Goal: Task Accomplishment & Management: Complete application form

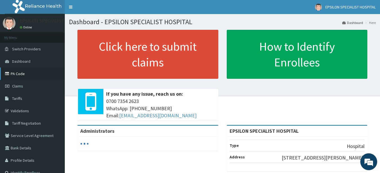
click at [21, 73] on link "PA Code" at bounding box center [32, 74] width 65 height 12
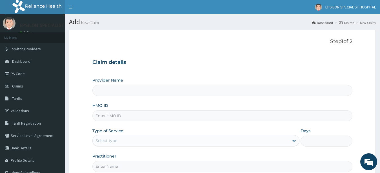
type input "EPSILON SPECIALIST HOSPITAL"
click at [158, 115] on input "HMO ID" at bounding box center [222, 115] width 260 height 11
type input "ssv/10024/e"
click at [194, 143] on div "Select type" at bounding box center [191, 140] width 197 height 9
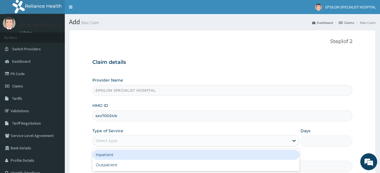
click at [218, 151] on div "Inpatient" at bounding box center [195, 155] width 207 height 10
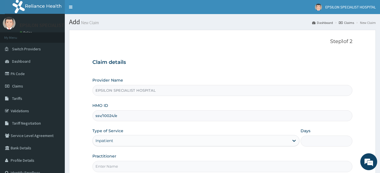
click at [306, 143] on input "Days" at bounding box center [326, 141] width 52 height 11
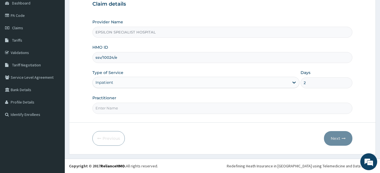
type input "2"
click at [265, 110] on input "Practitioner" at bounding box center [222, 108] width 260 height 11
type input "Dr AHMED"
click at [330, 141] on button "Next" at bounding box center [338, 138] width 28 height 15
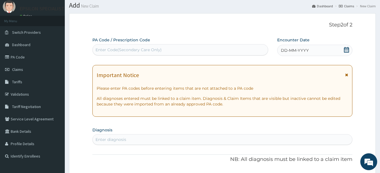
scroll to position [0, 0]
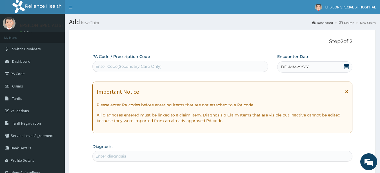
click at [221, 66] on div "Enter Code(Secondary Care Only)" at bounding box center [180, 66] width 175 height 9
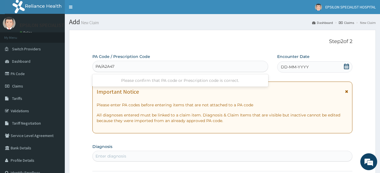
type input "PA/A2A47C"
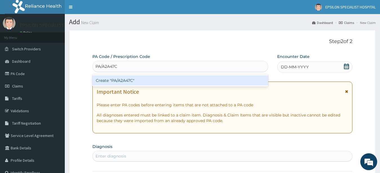
click at [209, 83] on div "Create "PA/A2A47C"" at bounding box center [180, 80] width 176 height 10
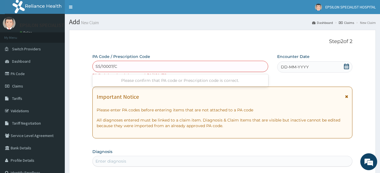
click at [101, 65] on input "SS/10007/C" at bounding box center [106, 67] width 22 height 6
type input "SSV/10007/C"
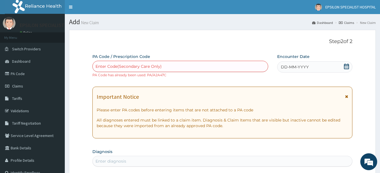
click at [129, 64] on div "Enter Code(Secondary Care Only)" at bounding box center [180, 66] width 175 height 9
click at [131, 65] on div "Enter Code(Secondary Care Only)" at bounding box center [128, 67] width 66 height 6
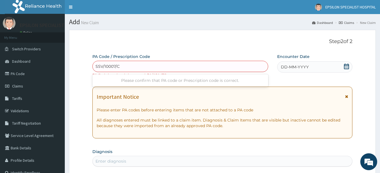
type input "SSV/10007/C"
click at [205, 44] on p "Step 2 of 2" at bounding box center [222, 42] width 260 height 6
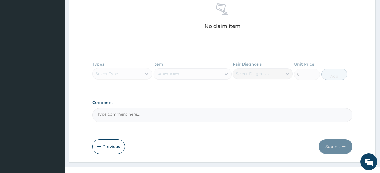
scroll to position [236, 0]
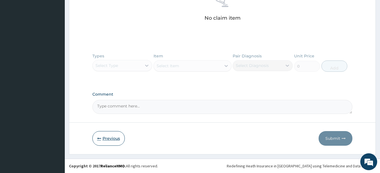
click at [103, 135] on button "Previous" at bounding box center [108, 138] width 32 height 15
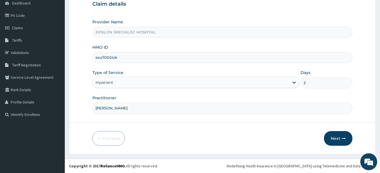
click at [114, 58] on input "ssv/10024/e" at bounding box center [222, 57] width 260 height 11
click at [113, 57] on input "ssv/10024/e" at bounding box center [222, 57] width 260 height 11
click at [119, 57] on input "ssv/10007/e" at bounding box center [222, 57] width 260 height 11
type input "ssv/10007/C"
click at [333, 138] on button "Next" at bounding box center [338, 138] width 28 height 15
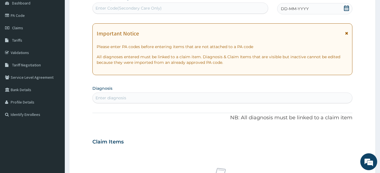
click at [145, 8] on div "Enter Code(Secondary Care Only)" at bounding box center [128, 8] width 66 height 6
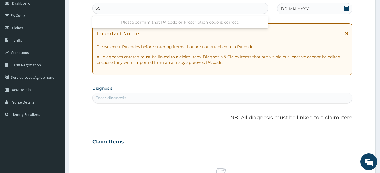
type input "S"
type input "PA/F1E223"
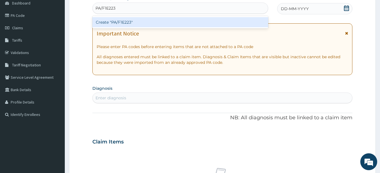
click at [137, 24] on div "Create "PA/F1E223"" at bounding box center [180, 22] width 176 height 10
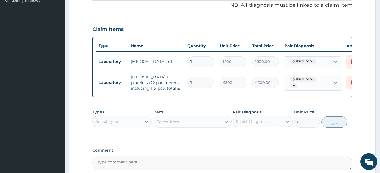
scroll to position [172, 0]
click at [106, 125] on div "Select Type" at bounding box center [106, 122] width 23 height 6
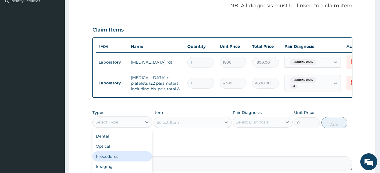
click at [113, 160] on div "Procedures" at bounding box center [122, 157] width 60 height 10
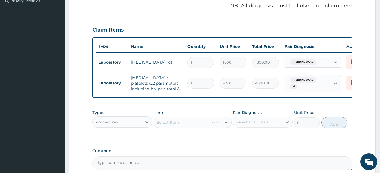
click at [170, 128] on div "Select Item" at bounding box center [192, 122] width 78 height 11
click at [167, 125] on div "Select Item" at bounding box center [168, 123] width 23 height 6
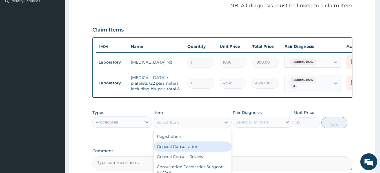
click at [172, 150] on div "General Consultation" at bounding box center [192, 147] width 78 height 10
type input "3550"
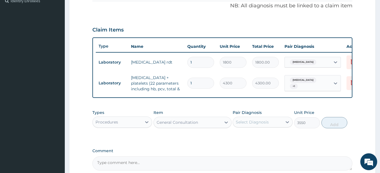
click at [241, 125] on div "Select Diagnosis" at bounding box center [252, 122] width 33 height 6
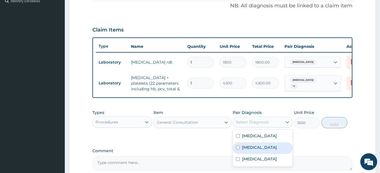
click at [237, 150] on input "checkbox" at bounding box center [238, 148] width 4 height 4
checkbox input "true"
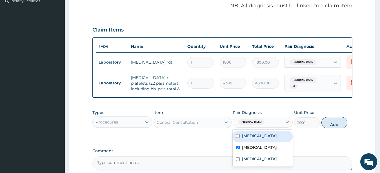
click at [238, 138] on input "checkbox" at bounding box center [238, 136] width 4 height 4
checkbox input "true"
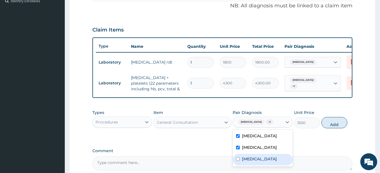
click at [238, 161] on input "checkbox" at bounding box center [238, 159] width 4 height 4
checkbox input "true"
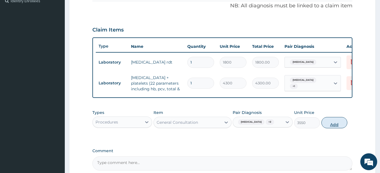
click at [330, 128] on button "Add" at bounding box center [334, 122] width 26 height 11
type input "0"
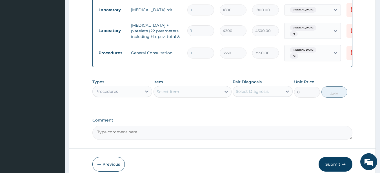
scroll to position [227, 0]
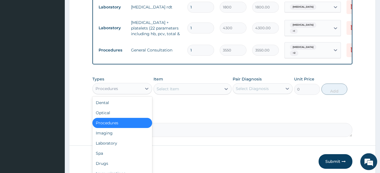
click at [105, 92] on div "Procedures" at bounding box center [106, 89] width 23 height 6
click at [109, 146] on div "Laboratory" at bounding box center [122, 143] width 60 height 10
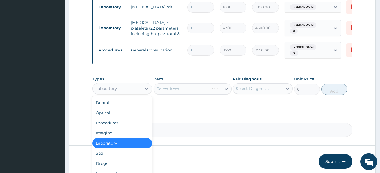
click at [115, 89] on div "Laboratory" at bounding box center [105, 89] width 21 height 6
click at [111, 167] on div "Drugs" at bounding box center [122, 164] width 60 height 10
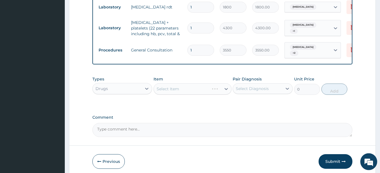
click at [166, 91] on div "Select Item" at bounding box center [192, 88] width 78 height 11
click at [169, 88] on div "Select Item" at bounding box center [187, 88] width 67 height 9
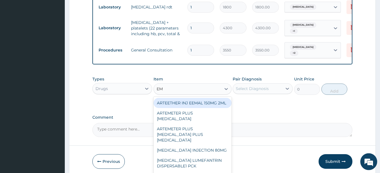
type input "EMA"
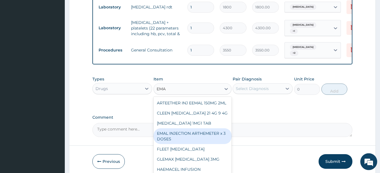
click at [178, 143] on div "EMAL INJECTION ARTHEMETER x 3 DOSES" at bounding box center [192, 136] width 78 height 16
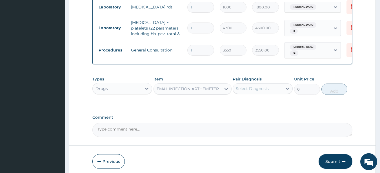
type input "5000"
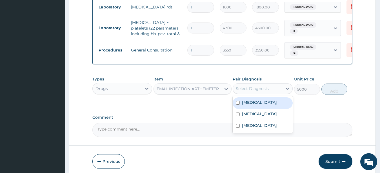
click at [241, 90] on div "Select Diagnosis" at bounding box center [252, 89] width 33 height 6
click at [238, 104] on input "checkbox" at bounding box center [238, 103] width 4 height 4
checkbox input "true"
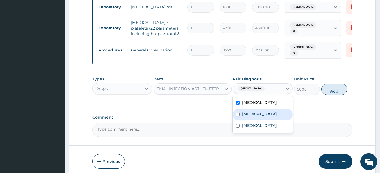
click at [237, 115] on input "checkbox" at bounding box center [238, 115] width 4 height 4
checkbox input "true"
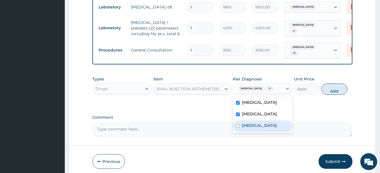
click at [239, 128] on input "checkbox" at bounding box center [238, 126] width 4 height 4
checkbox input "true"
click at [239, 116] on input "checkbox" at bounding box center [238, 115] width 4 height 4
checkbox input "false"
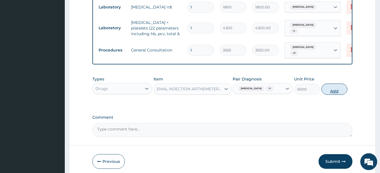
click at [337, 93] on button "Add" at bounding box center [334, 89] width 26 height 11
type input "0"
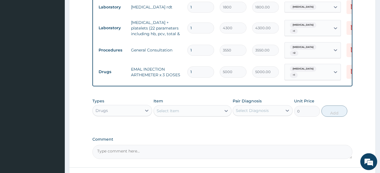
click at [168, 110] on div "Select Item" at bounding box center [168, 111] width 23 height 6
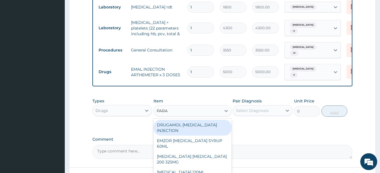
type input "PARAC"
click at [198, 125] on div "DRUGAMOL PARACETAMOL INJECTION" at bounding box center [192, 128] width 78 height 16
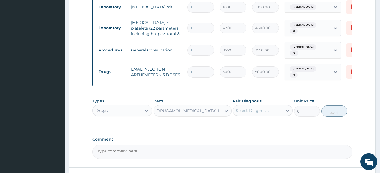
type input "333.45"
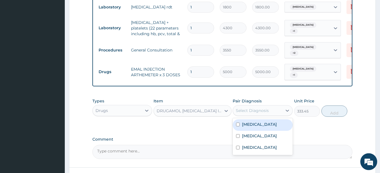
click at [253, 108] on div "Select Diagnosis" at bounding box center [252, 111] width 33 height 6
click at [238, 124] on input "checkbox" at bounding box center [238, 125] width 4 height 4
checkbox input "true"
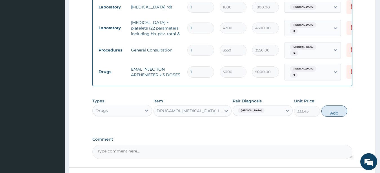
click at [328, 113] on button "Add" at bounding box center [334, 111] width 26 height 11
type input "0"
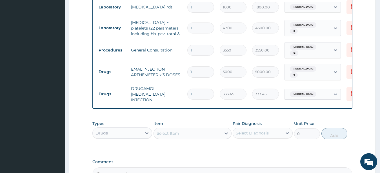
type input "0.00"
type input "6"
type input "2000.70"
type input "6"
click at [189, 136] on div "Select Item" at bounding box center [187, 133] width 67 height 9
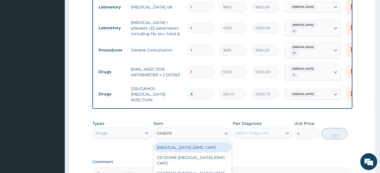
type input "OMEPRA"
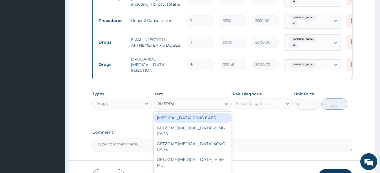
scroll to position [255, 0]
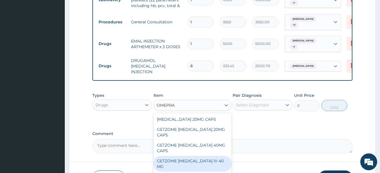
click at [209, 163] on div "GETZOME OMEPRAZOLE IV 40 MG" at bounding box center [192, 164] width 78 height 16
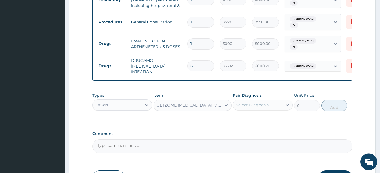
type input "1719.9"
click at [266, 104] on div "Select Diagnosis" at bounding box center [252, 105] width 33 height 6
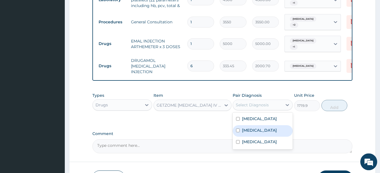
click at [237, 131] on input "checkbox" at bounding box center [238, 131] width 4 height 4
checkbox input "true"
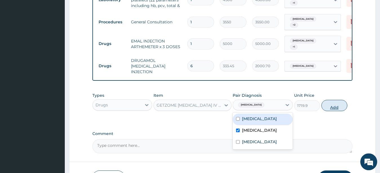
click at [335, 109] on button "Add" at bounding box center [334, 105] width 26 height 11
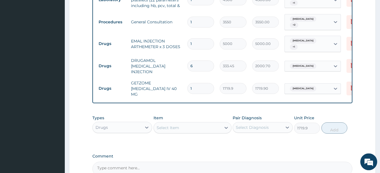
type input "0"
click at [185, 126] on div "Select Item" at bounding box center [187, 127] width 67 height 9
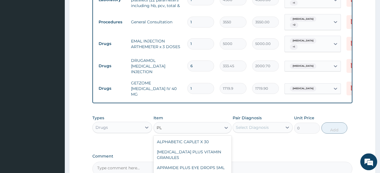
type input "P"
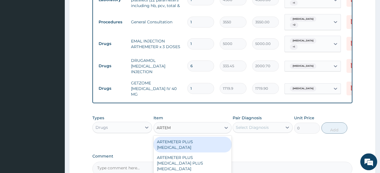
type input "ARTEME"
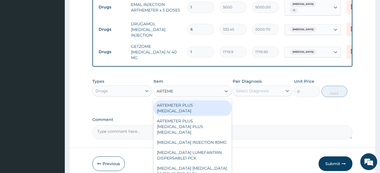
scroll to position [314, 0]
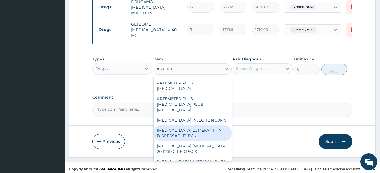
click at [182, 133] on div "ARTEMETHER LUMEFANTRIN DISPERSABLE1 PCK" at bounding box center [192, 133] width 78 height 16
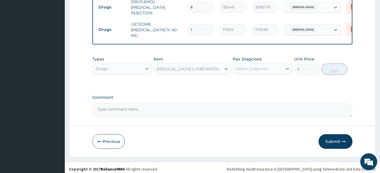
type input "1200"
click at [180, 67] on div "ARTEMETHER LUMEFANTRIN DISPERSABLE1 PCK" at bounding box center [189, 69] width 65 height 6
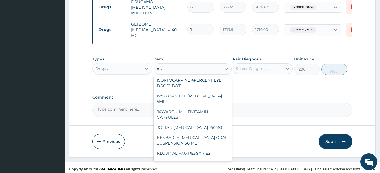
scroll to position [1, 0]
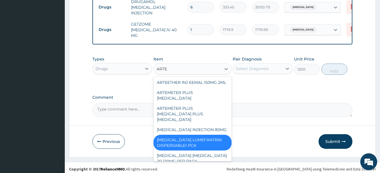
type input "ARTEM"
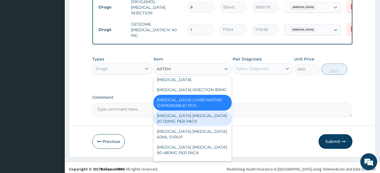
scroll to position [46, 0]
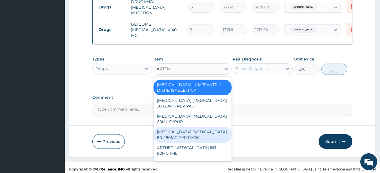
click at [187, 129] on div "ARTEMETHER LUMEFANTRINE 80 480MG PER PACK" at bounding box center [192, 135] width 78 height 16
type input "2000"
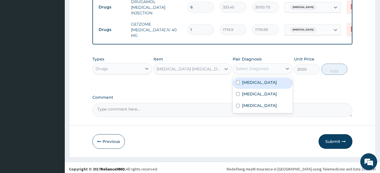
click at [268, 66] on div "Select Diagnosis" at bounding box center [252, 69] width 33 height 6
click at [238, 81] on input "checkbox" at bounding box center [238, 83] width 4 height 4
checkbox input "true"
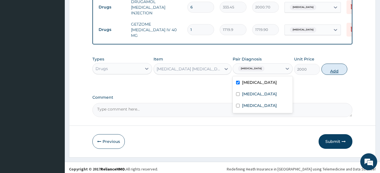
click at [335, 68] on button "Add" at bounding box center [334, 69] width 26 height 11
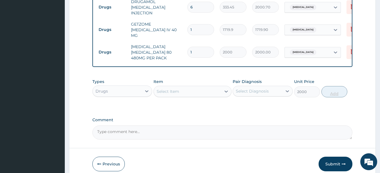
type input "0"
click at [164, 89] on div "Select Item" at bounding box center [168, 92] width 23 height 6
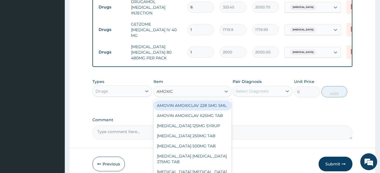
type input "AMOXICL"
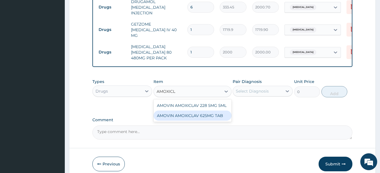
click at [171, 112] on div "AMOVIN AMOXICLAV 625MG TAB" at bounding box center [192, 116] width 78 height 10
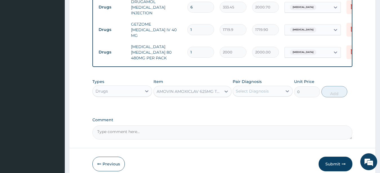
type input "2281.5"
click at [187, 91] on div "AMOVIN AMOXICLAV 625MG TAB" at bounding box center [189, 92] width 65 height 6
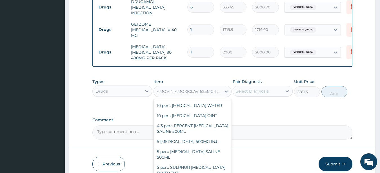
scroll to position [1259, 0]
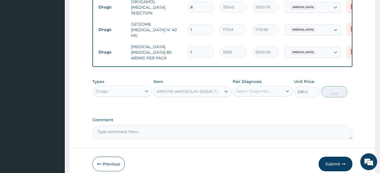
click at [187, 91] on div "AMOVIN AMOXICLAV 625MG TAB" at bounding box center [189, 92] width 65 height 6
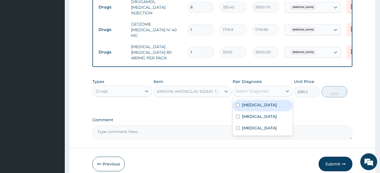
click at [258, 88] on div "Select Diagnosis" at bounding box center [252, 91] width 33 height 6
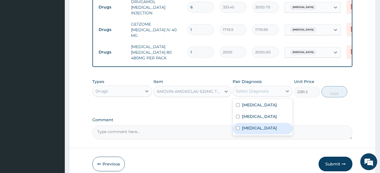
click at [238, 126] on input "checkbox" at bounding box center [238, 128] width 4 height 4
checkbox input "true"
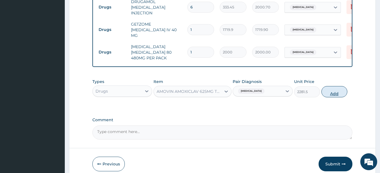
click at [326, 87] on button "Add" at bounding box center [334, 91] width 26 height 11
type input "0"
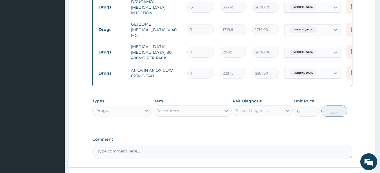
type input "0.00"
type input "1"
type input "2281.50"
type input "10"
type input "22815.00"
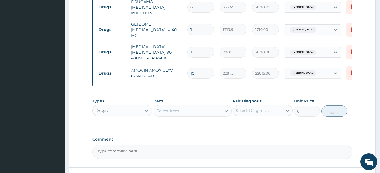
type input "10"
click at [176, 108] on div "Select Item" at bounding box center [168, 111] width 23 height 6
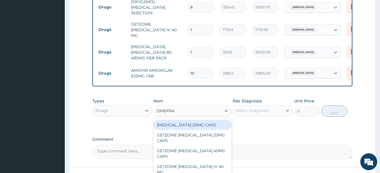
type input "OMEPRAZ"
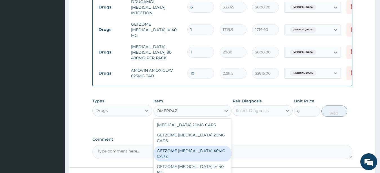
click at [204, 152] on div "GETZOME OMEPRAZOLE 40MG CAPS" at bounding box center [192, 154] width 78 height 16
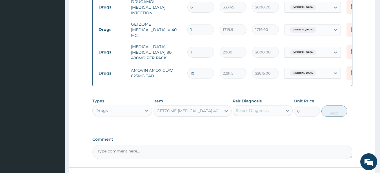
type input "105.3"
click at [256, 108] on div "Select Diagnosis" at bounding box center [252, 111] width 33 height 6
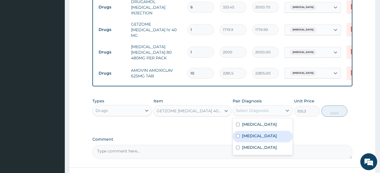
click at [238, 134] on input "checkbox" at bounding box center [238, 136] width 4 height 4
checkbox input "true"
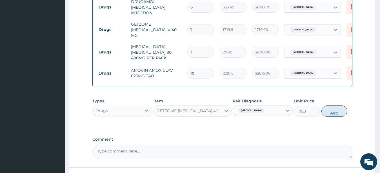
click at [327, 106] on button "Add" at bounding box center [334, 111] width 26 height 11
type input "0"
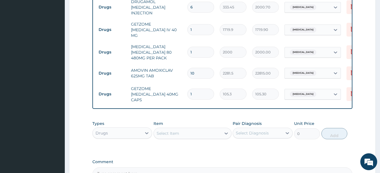
type input "10"
type input "1053.00"
type input "1"
type input "105.30"
type input "14"
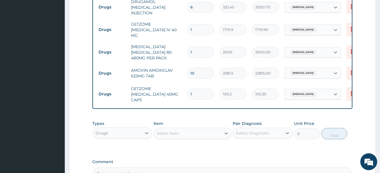
type input "1474.20"
type input "14"
click at [192, 129] on div "Select Item" at bounding box center [187, 133] width 67 height 9
click at [188, 129] on div "Select Item" at bounding box center [187, 133] width 67 height 9
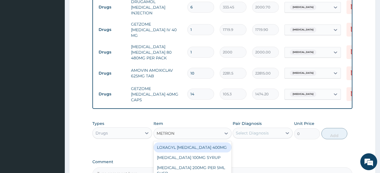
type input "METRONI"
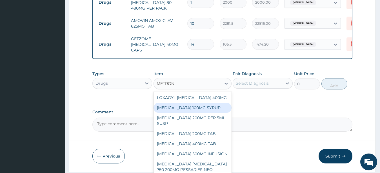
scroll to position [362, 0]
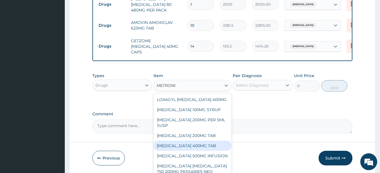
click at [196, 145] on div "METRONIDAZOLE 400MG TAB" at bounding box center [192, 146] width 78 height 10
type input "35.1"
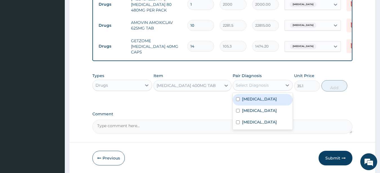
click at [242, 83] on div "Select Diagnosis" at bounding box center [252, 86] width 33 height 6
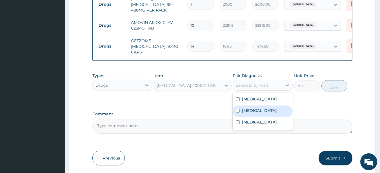
click at [237, 109] on input "checkbox" at bounding box center [238, 111] width 4 height 4
checkbox input "true"
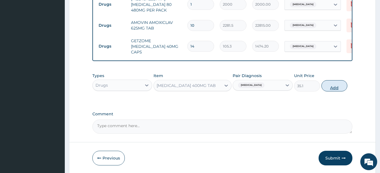
click at [330, 83] on button "Add" at bounding box center [334, 85] width 26 height 11
type input "0"
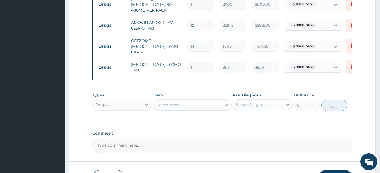
type input "11"
type input "386.10"
type input "115"
type input "4036.50"
type input "11"
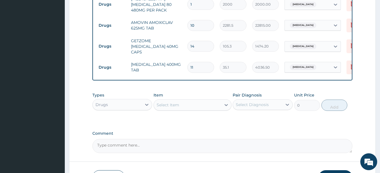
type input "386.10"
type input "1"
type input "35.10"
type input "15"
type input "526.50"
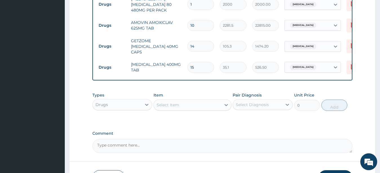
type input "15"
click at [172, 102] on div "Select Item" at bounding box center [168, 105] width 23 height 6
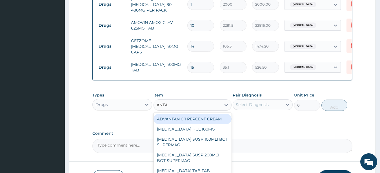
type input "ANTAC"
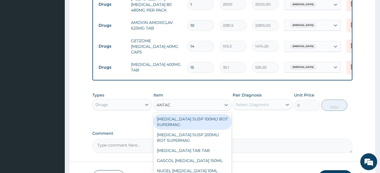
click at [174, 114] on div "ANTACID SUSP 100ML1 BOT SUPERMAG" at bounding box center [192, 122] width 78 height 16
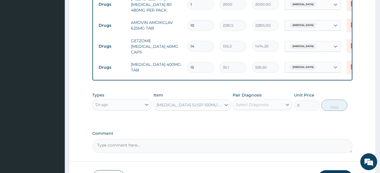
type input "333.45"
click at [175, 102] on div "ANTACID SUSP 100ML1 BOT SUPERMAG" at bounding box center [189, 105] width 65 height 6
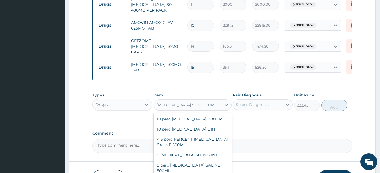
scroll to position [1721, 0]
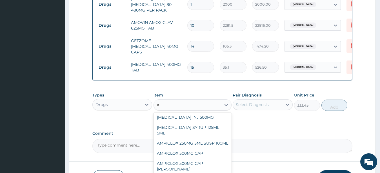
type input "ANTA"
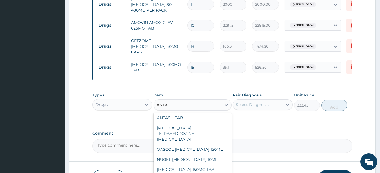
scroll to position [0, 0]
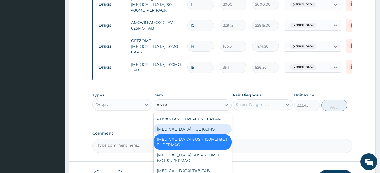
click at [175, 124] on div "AMANTADINE HCL 100MG" at bounding box center [192, 129] width 78 height 10
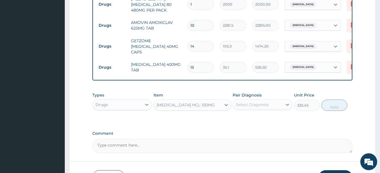
type input "4387.5"
click at [183, 99] on div "AMANTADINE HCL 100MG" at bounding box center [192, 104] width 78 height 11
click at [182, 102] on div "AMANTADINE HCL 100MG" at bounding box center [186, 105] width 58 height 6
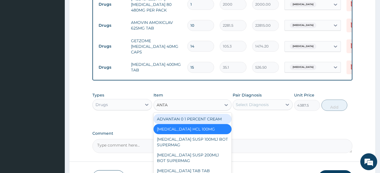
type input "ANTAC"
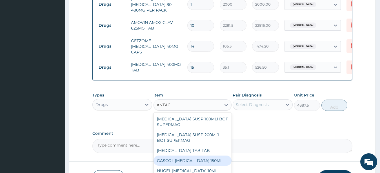
click at [173, 157] on div "GASCOL ANTACID 150ML" at bounding box center [192, 161] width 78 height 10
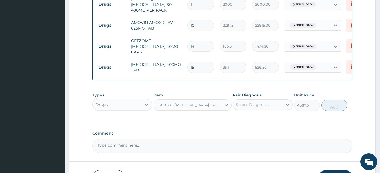
type input "789.75"
click at [194, 102] on div "GASCOL ANTACID 150ML" at bounding box center [189, 105] width 65 height 6
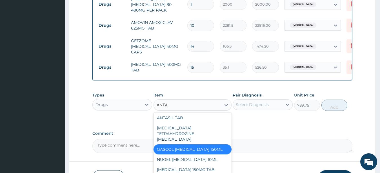
scroll to position [28, 0]
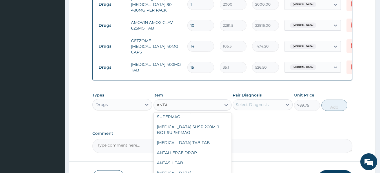
type input "ANTAC"
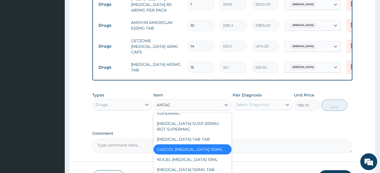
scroll to position [0, 0]
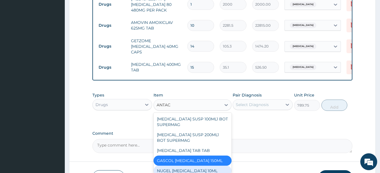
click at [181, 167] on div "NUGEL ANTACID 10ML" at bounding box center [192, 171] width 78 height 10
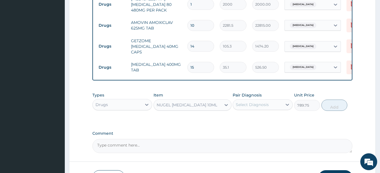
type input "1228.5"
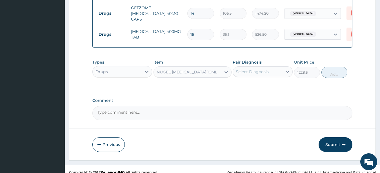
click at [202, 68] on div "NUGEL ANTACID 10ML" at bounding box center [187, 72] width 67 height 9
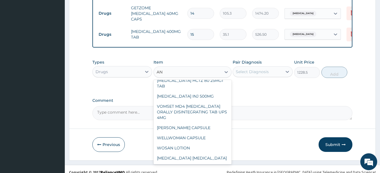
scroll to position [0, 0]
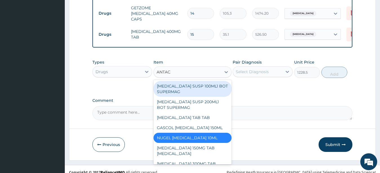
type input "ANTACI"
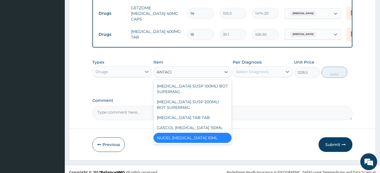
click at [193, 133] on div "NUGEL ANTACID 10ML" at bounding box center [192, 138] width 78 height 10
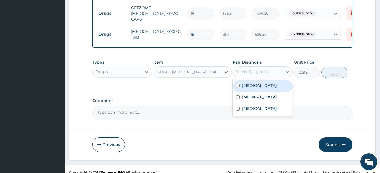
click at [255, 69] on div "Select Diagnosis" at bounding box center [252, 72] width 33 height 6
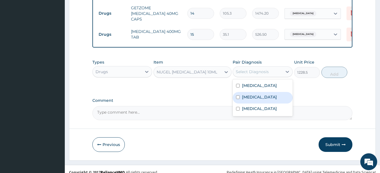
click at [238, 95] on input "checkbox" at bounding box center [238, 97] width 4 height 4
checkbox input "true"
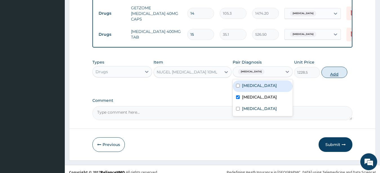
click at [333, 67] on button "Add" at bounding box center [334, 72] width 26 height 11
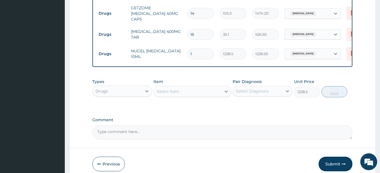
type input "0"
click at [172, 87] on div "Select Item" at bounding box center [187, 91] width 67 height 9
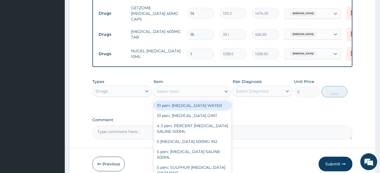
click at [172, 89] on div "Select Item" at bounding box center [168, 92] width 23 height 6
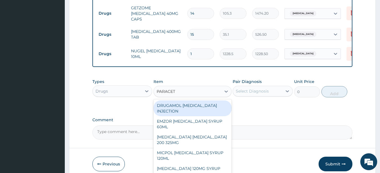
type input "PARACETA"
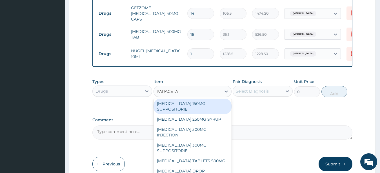
scroll to position [84, 0]
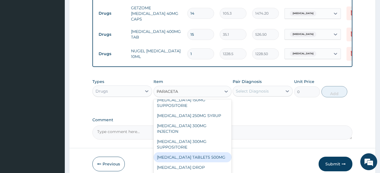
click at [207, 152] on div "PARACETAMOL TABLETS 500MG" at bounding box center [192, 157] width 78 height 10
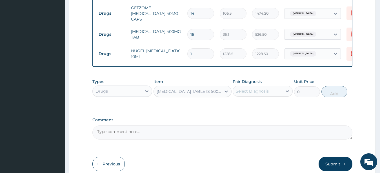
type input "50"
click at [259, 88] on div "Select Diagnosis" at bounding box center [252, 91] width 33 height 6
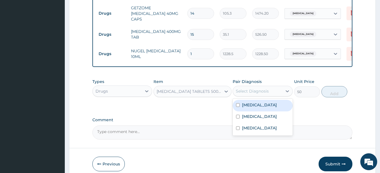
click at [239, 103] on input "checkbox" at bounding box center [238, 105] width 4 height 4
checkbox input "true"
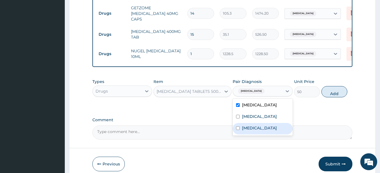
click at [239, 126] on input "checkbox" at bounding box center [238, 128] width 4 height 4
checkbox input "true"
click at [331, 87] on button "Add" at bounding box center [334, 91] width 26 height 11
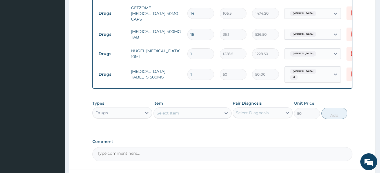
type input "0"
type input "18"
type input "900.00"
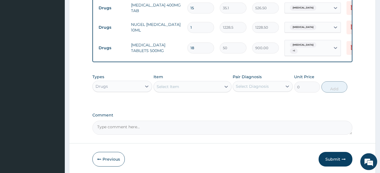
scroll to position [434, 0]
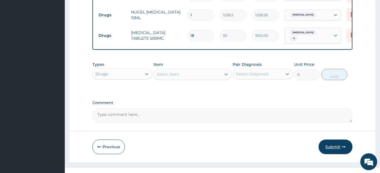
type input "18"
click at [337, 140] on button "Submit" at bounding box center [335, 147] width 34 height 15
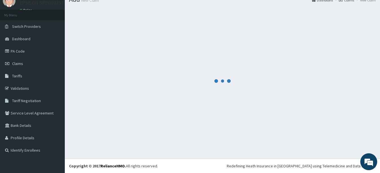
scroll to position [23, 0]
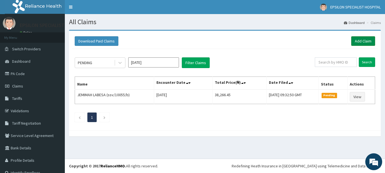
click at [357, 41] on link "Add Claim" at bounding box center [363, 41] width 24 height 10
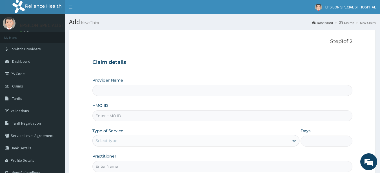
type input "EPSILON SPECIALIST HOSPITAL"
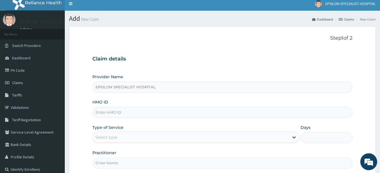
scroll to position [3, 0]
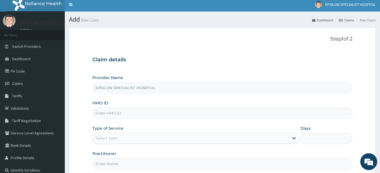
click at [209, 87] on input "EPSILON SPECIALIST HOSPITAL" at bounding box center [222, 88] width 260 height 11
click at [199, 116] on input "HMO ID" at bounding box center [222, 113] width 260 height 11
click at [26, 81] on link "Claims" at bounding box center [32, 83] width 65 height 12
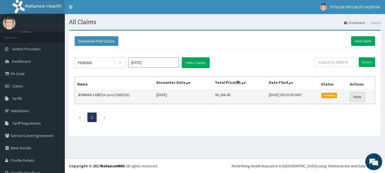
click at [353, 96] on link "View" at bounding box center [356, 97] width 15 height 10
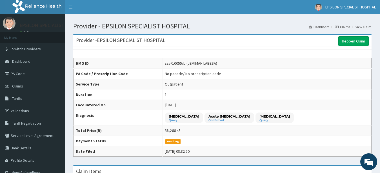
click at [353, 96] on td "1" at bounding box center [266, 95] width 209 height 10
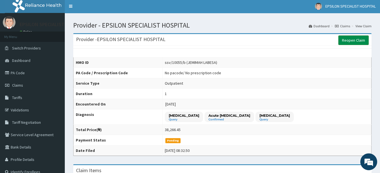
click at [355, 41] on link "Reopen Claim" at bounding box center [353, 40] width 30 height 10
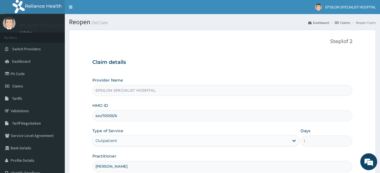
click at [187, 116] on input "ssv/10055/b" at bounding box center [222, 115] width 260 height 11
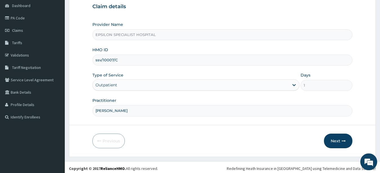
scroll to position [58, 0]
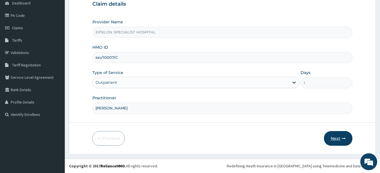
type input "ssv/10007/C"
click at [335, 138] on button "Next" at bounding box center [338, 138] width 28 height 15
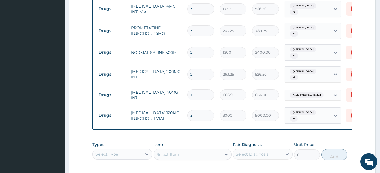
scroll to position [454, 0]
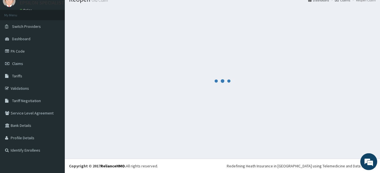
scroll to position [23, 0]
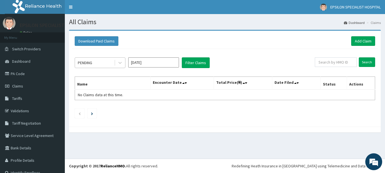
click at [104, 64] on div "PENDING" at bounding box center [94, 62] width 39 height 9
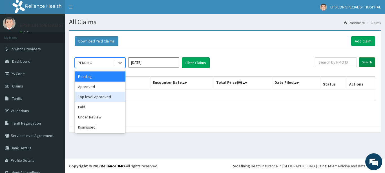
click at [362, 62] on input "Search" at bounding box center [366, 62] width 16 height 10
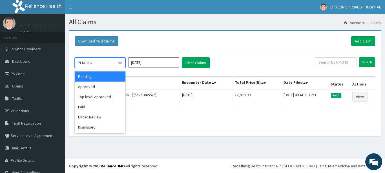
click at [107, 64] on div "PENDING" at bounding box center [94, 62] width 39 height 9
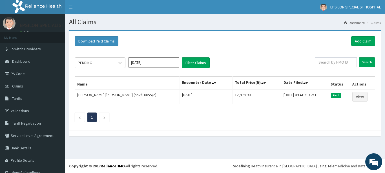
click at [293, 47] on div "Download Paid Claims Add Claim" at bounding box center [225, 41] width 306 height 15
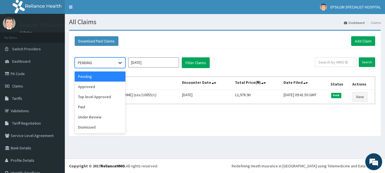
click at [117, 64] on div at bounding box center [120, 63] width 10 height 10
click at [108, 84] on div "Approved" at bounding box center [100, 87] width 51 height 10
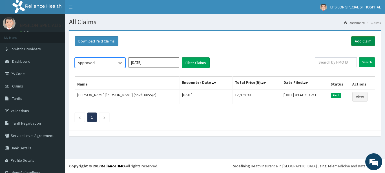
click at [361, 42] on link "Add Claim" at bounding box center [363, 41] width 24 height 10
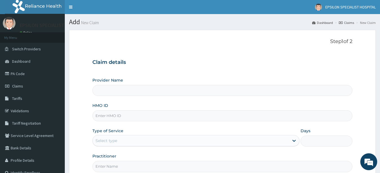
click at [19, 85] on span "Claims" at bounding box center [17, 86] width 11 height 5
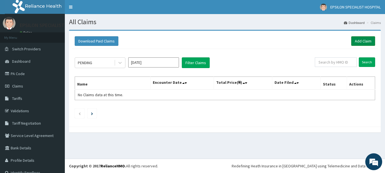
click at [362, 41] on link "Add Claim" at bounding box center [363, 41] width 24 height 10
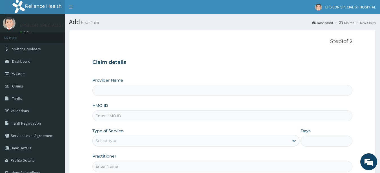
type input "EPSILON SPECIALIST HOSPITAL"
click at [155, 117] on input "HMO ID" at bounding box center [222, 115] width 260 height 11
type input "FCL/10007/C"
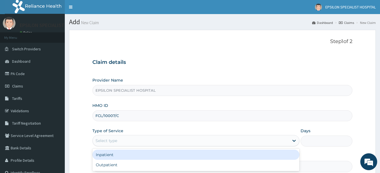
click at [110, 139] on div "Select type" at bounding box center [106, 141] width 22 height 6
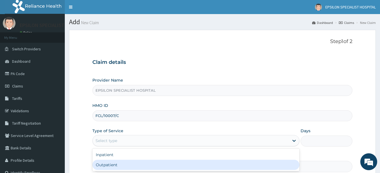
click at [111, 163] on div "Outpatient" at bounding box center [195, 165] width 207 height 10
type input "1"
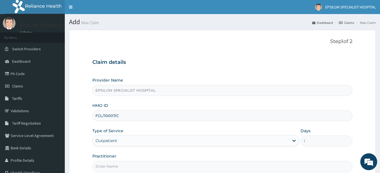
click at [129, 170] on input "Practitioner" at bounding box center [222, 166] width 260 height 11
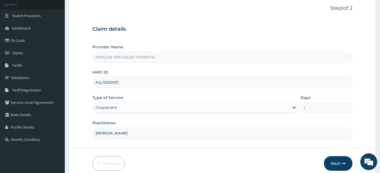
scroll to position [58, 0]
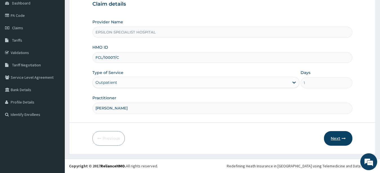
type input "DR AHMED"
click at [337, 139] on button "Next" at bounding box center [338, 138] width 28 height 15
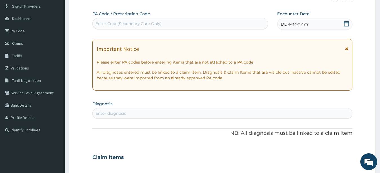
scroll to position [0, 0]
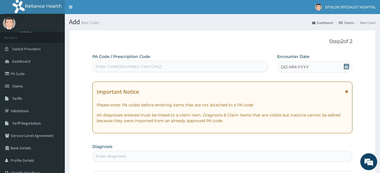
click at [217, 66] on div "Enter Code(Secondary Care Only)" at bounding box center [180, 66] width 175 height 9
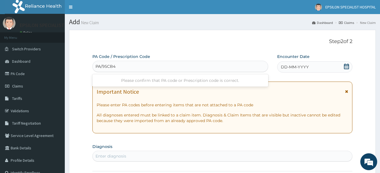
type input "PA/95CB48"
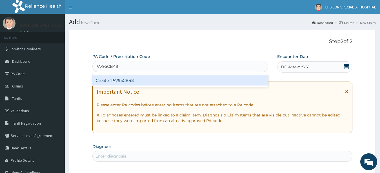
click at [214, 84] on div "Create "PA/95CB48"" at bounding box center [180, 80] width 176 height 10
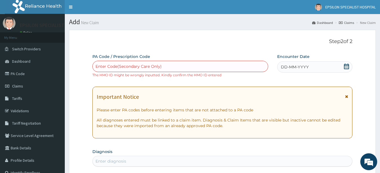
click at [181, 67] on div "Enter Code(Secondary Care Only)" at bounding box center [180, 66] width 175 height 9
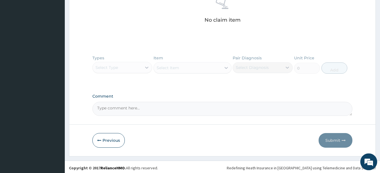
scroll to position [236, 0]
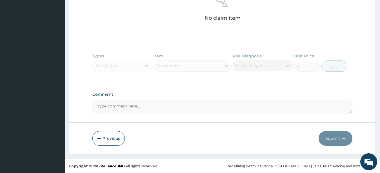
click at [99, 137] on button "Previous" at bounding box center [108, 138] width 32 height 15
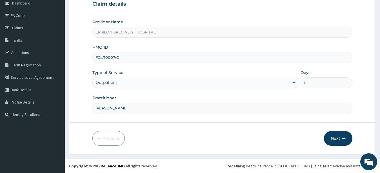
click at [115, 57] on input "FCL/10007/C" at bounding box center [222, 57] width 260 height 11
type input "FCL/10071/C"
click at [342, 137] on icon "button" at bounding box center [344, 139] width 4 height 4
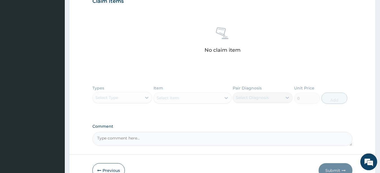
scroll to position [222, 0]
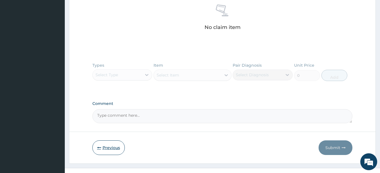
click at [117, 151] on button "Previous" at bounding box center [108, 148] width 32 height 15
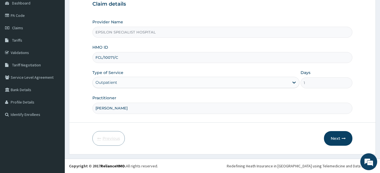
scroll to position [58, 0]
click at [118, 55] on input "FCL/10071/C" at bounding box center [222, 57] width 260 height 11
type input "FCL/10071/A"
click at [335, 139] on button "Next" at bounding box center [338, 138] width 28 height 15
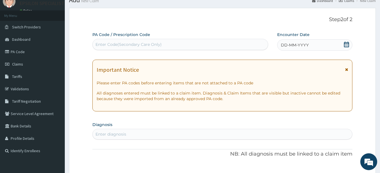
scroll to position [0, 0]
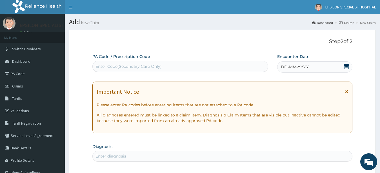
click at [188, 67] on div "Enter Code(Secondary Care Only)" at bounding box center [180, 66] width 175 height 9
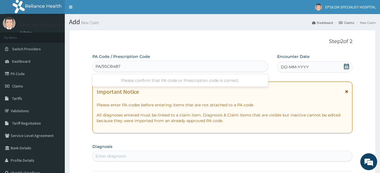
type input "PA/95CB48"
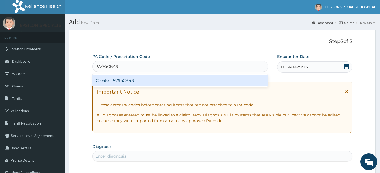
click at [179, 84] on div "Create "PA/95CB48"" at bounding box center [180, 80] width 176 height 10
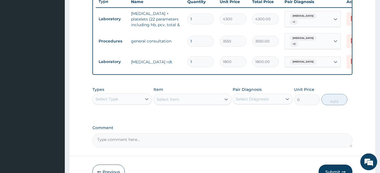
scroll to position [215, 0]
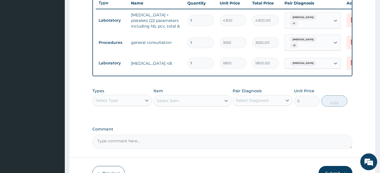
click at [131, 102] on div "Select Type" at bounding box center [117, 100] width 49 height 9
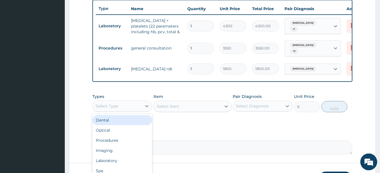
scroll to position [253, 0]
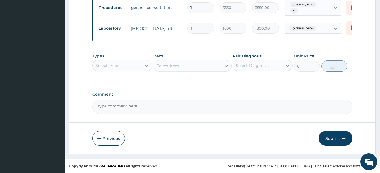
click at [338, 137] on button "Submit" at bounding box center [335, 138] width 34 height 15
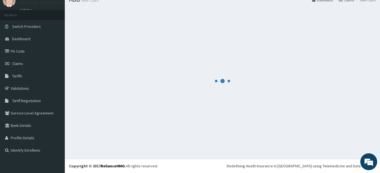
scroll to position [23, 0]
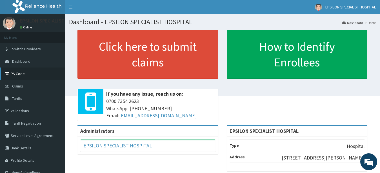
click at [24, 78] on link "PA Code" at bounding box center [32, 74] width 65 height 12
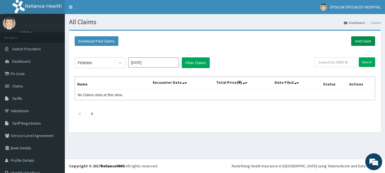
click at [362, 42] on link "Add Claim" at bounding box center [363, 41] width 24 height 10
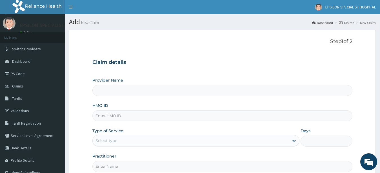
click at [189, 117] on input "HMO ID" at bounding box center [222, 115] width 260 height 11
type input "S"
type input "EPSILON SPECIALIST HOSPITAL"
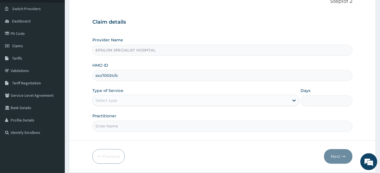
scroll to position [58, 0]
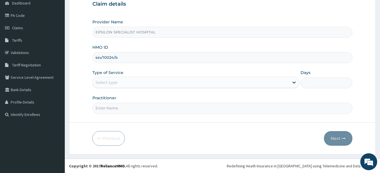
type input "ssv/10024/b"
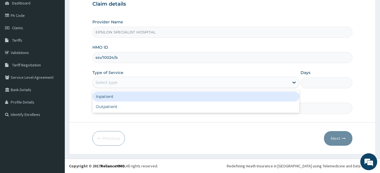
click at [210, 83] on div "Select type" at bounding box center [191, 82] width 197 height 9
click at [203, 96] on div "Inpatient" at bounding box center [195, 97] width 207 height 10
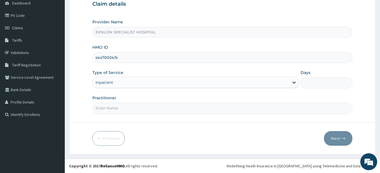
click at [314, 86] on input "Days" at bounding box center [326, 82] width 52 height 11
type input "2"
click at [302, 104] on input "Practitioner" at bounding box center [222, 108] width 260 height 11
type input "DR AHMED"
click at [344, 136] on button "Next" at bounding box center [338, 138] width 28 height 15
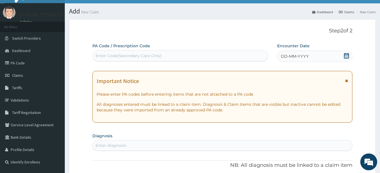
scroll to position [5, 0]
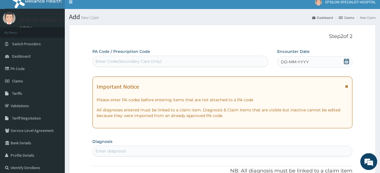
click at [168, 55] on div "PA Code / Prescription Code Enter Code(Secondary Care Only)" at bounding box center [180, 58] width 176 height 18
click at [124, 59] on div "Enter Code(Secondary Care Only)" at bounding box center [128, 62] width 66 height 6
type input "PA/98247E"
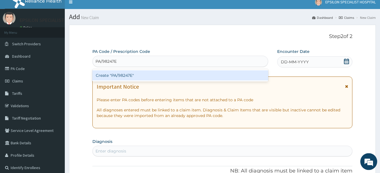
click at [126, 72] on div "Create "PA/98247E"" at bounding box center [180, 75] width 176 height 10
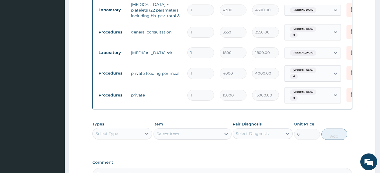
scroll to position [227, 0]
type input "0.00"
type input "2"
type input "30000.00"
type input "2"
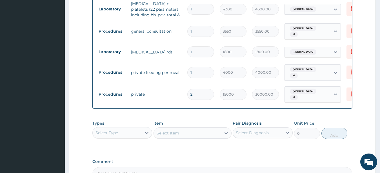
click at [139, 130] on div "Select Type" at bounding box center [117, 132] width 49 height 9
click at [131, 162] on div "Procedures" at bounding box center [122, 167] width 60 height 10
click at [181, 131] on div "Select Item" at bounding box center [192, 133] width 78 height 11
click at [135, 128] on div "Procedures" at bounding box center [117, 132] width 49 height 9
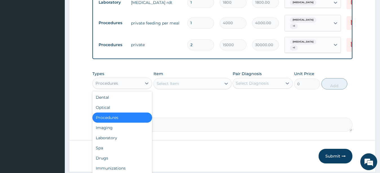
scroll to position [275, 0]
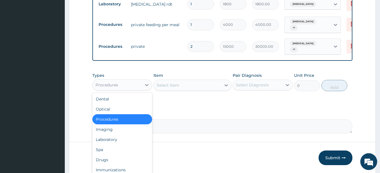
click at [205, 22] on input "1" at bounding box center [200, 24] width 27 height 11
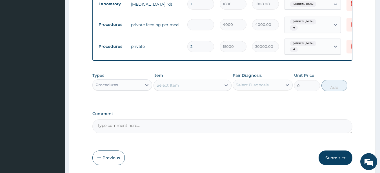
type input "0.00"
type input "2"
type input "8000.00"
type input "2"
click at [168, 83] on div "Select Item" at bounding box center [168, 86] width 23 height 6
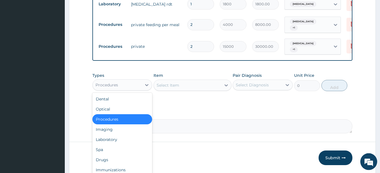
click at [124, 83] on div "Procedures" at bounding box center [117, 85] width 49 height 9
click at [120, 159] on div "Drugs" at bounding box center [122, 160] width 60 height 10
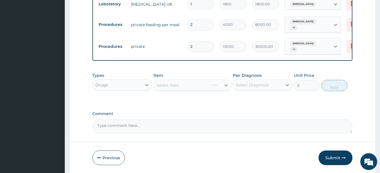
click at [166, 84] on div "Select Item" at bounding box center [192, 85] width 78 height 11
click at [171, 82] on div "Select Item" at bounding box center [192, 85] width 78 height 11
click at [174, 84] on div "Select Item" at bounding box center [192, 85] width 78 height 11
click at [177, 80] on div "Select Item" at bounding box center [192, 85] width 78 height 11
click at [178, 83] on div "Select Item" at bounding box center [168, 86] width 23 height 6
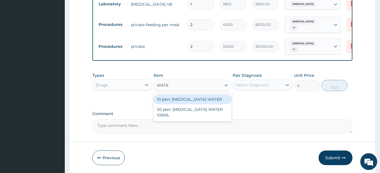
type input "WATER"
click at [179, 98] on div "10 perc DEXTROSE WATER" at bounding box center [192, 99] width 78 height 10
type input "1200"
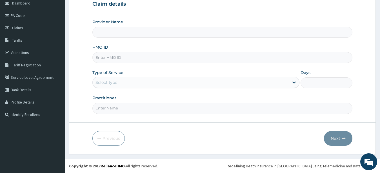
scroll to position [58, 0]
click at [130, 59] on input "HMO ID" at bounding box center [222, 57] width 260 height 11
type input "EPSILON SPECIALIST HOSPITAL"
type input "SSV/10071/A"
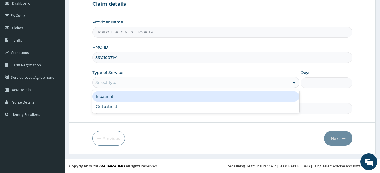
click at [131, 84] on div "Select type" at bounding box center [191, 82] width 197 height 9
click at [126, 97] on div "Inpatient" at bounding box center [195, 97] width 207 height 10
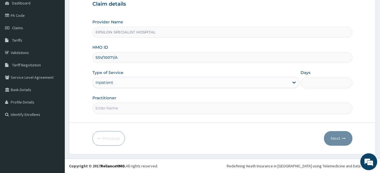
click at [311, 85] on input "Days" at bounding box center [326, 82] width 52 height 11
type input "3"
click at [269, 111] on input "Practitioner" at bounding box center [222, 108] width 260 height 11
type input "[PERSON_NAME]"
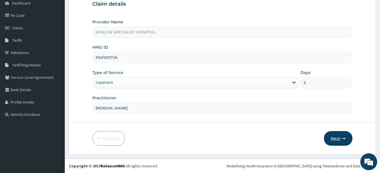
click at [336, 137] on button "Next" at bounding box center [338, 138] width 28 height 15
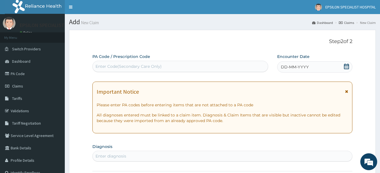
click at [219, 66] on div "Enter Code(Secondary Care Only)" at bounding box center [180, 66] width 175 height 9
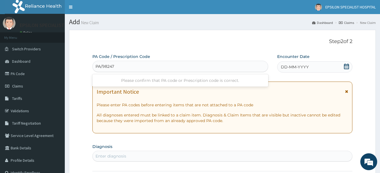
type input "PA/98247E"
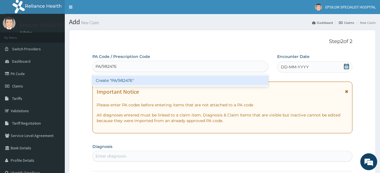
click at [213, 80] on div "Create "PA/98247E"" at bounding box center [180, 80] width 176 height 10
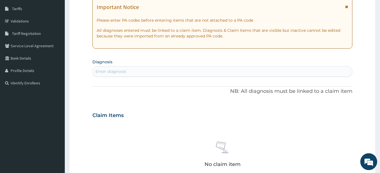
scroll to position [236, 0]
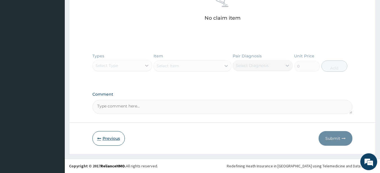
click at [103, 140] on button "Previous" at bounding box center [108, 138] width 32 height 15
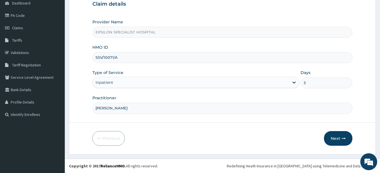
click at [112, 58] on input "SSV/10071/A" at bounding box center [222, 57] width 260 height 11
click at [133, 59] on input "SSV/10024/A" at bounding box center [222, 57] width 260 height 11
type input "ssv/10024/b"
click at [341, 135] on button "Next" at bounding box center [338, 138] width 28 height 15
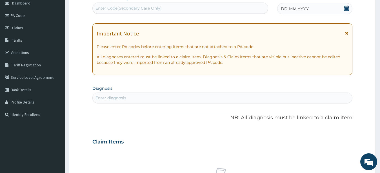
click at [138, 10] on div "Enter Code(Secondary Care Only)" at bounding box center [128, 8] width 66 height 6
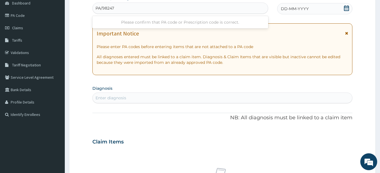
type input "PA/98247E"
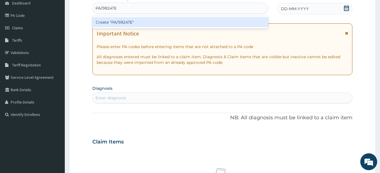
click at [138, 19] on div "Create "PA/98247E"" at bounding box center [180, 22] width 176 height 10
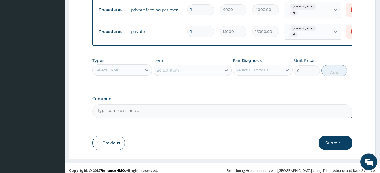
scroll to position [292, 0]
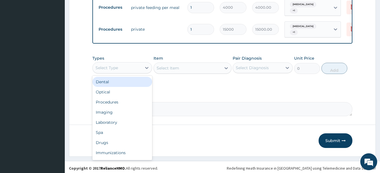
click at [125, 65] on div "Select Type" at bounding box center [117, 67] width 49 height 9
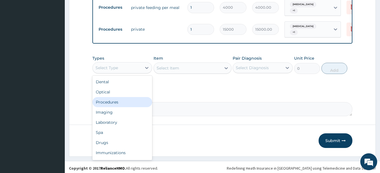
click at [123, 97] on div "Procedures" at bounding box center [122, 102] width 60 height 10
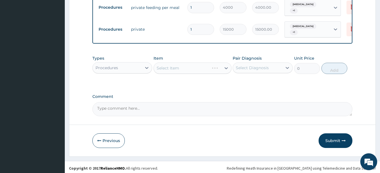
click at [171, 64] on div "Select Item" at bounding box center [192, 68] width 78 height 11
click at [175, 68] on div "Select Item" at bounding box center [192, 68] width 78 height 11
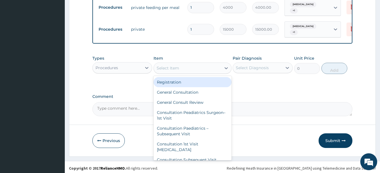
click at [174, 65] on div "Select Item" at bounding box center [168, 68] width 23 height 6
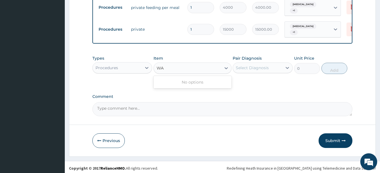
type input "W"
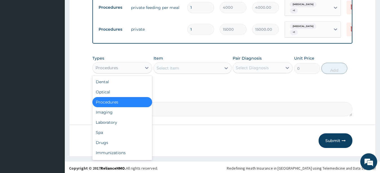
click at [129, 66] on div "Procedures" at bounding box center [117, 67] width 49 height 9
click at [121, 139] on div "Drugs" at bounding box center [122, 143] width 60 height 10
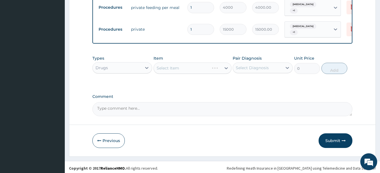
click at [173, 65] on div "Select Item" at bounding box center [192, 68] width 78 height 11
click at [168, 65] on div "Select Item" at bounding box center [192, 68] width 78 height 11
click at [162, 66] on div "Select Item" at bounding box center [168, 68] width 23 height 6
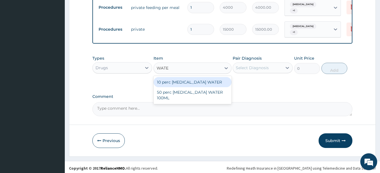
type input "WATER"
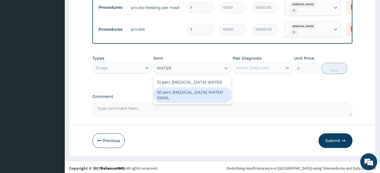
click at [170, 89] on div "50 perc DEXTROSE WATER 100ML" at bounding box center [192, 95] width 78 height 16
type input "1200"
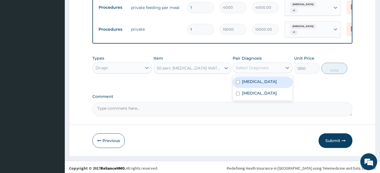
click at [240, 67] on div "Select Diagnosis" at bounding box center [252, 68] width 33 height 6
click at [239, 80] on input "checkbox" at bounding box center [238, 82] width 4 height 4
checkbox input "true"
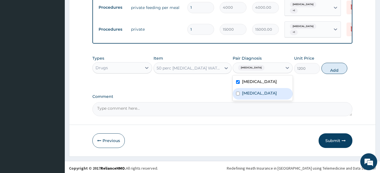
click at [239, 92] on input "checkbox" at bounding box center [238, 94] width 4 height 4
checkbox input "true"
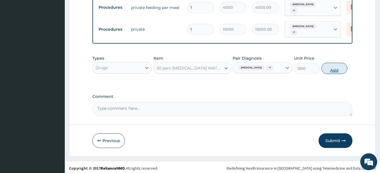
click at [337, 68] on button "Add" at bounding box center [334, 68] width 26 height 11
type input "0"
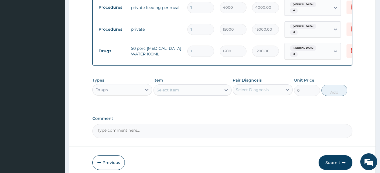
click at [185, 86] on div "Select Item" at bounding box center [187, 90] width 67 height 9
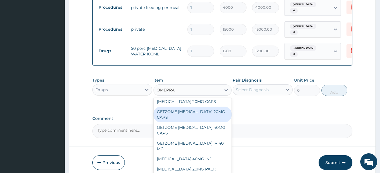
scroll to position [0, 0]
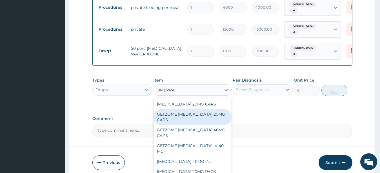
type input "OMEPRA"
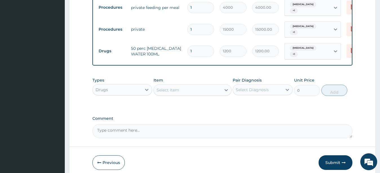
click at [200, 24] on input "1" at bounding box center [200, 29] width 27 height 11
type input "0.00"
type input "3"
type input "45000.00"
type input "3"
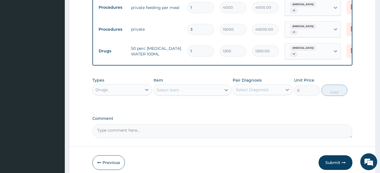
click at [196, 6] on input "1" at bounding box center [200, 7] width 27 height 11
type input "0.00"
type input "3"
type input "12000.00"
type input "3"
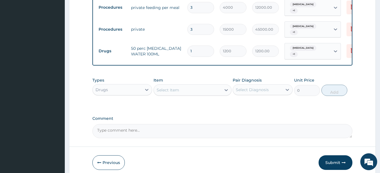
click at [193, 46] on input "1" at bounding box center [200, 51] width 27 height 11
type input "0.00"
type input "5"
type input "6000.00"
type input "0.00"
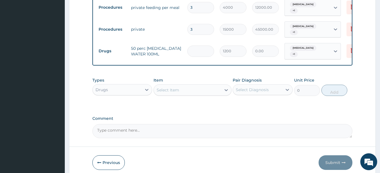
type input "3"
type input "3600.00"
type input "3"
click at [175, 87] on div "Select Item" at bounding box center [168, 90] width 23 height 6
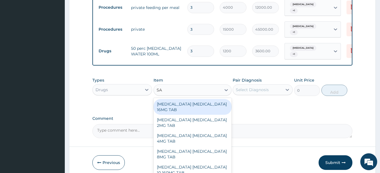
type input "S"
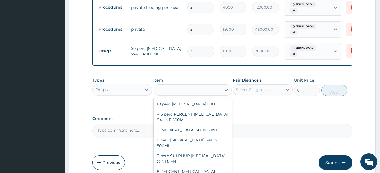
type input "I"
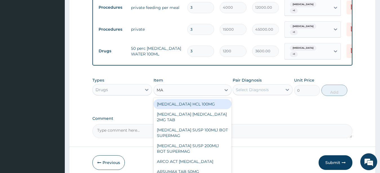
type input "M"
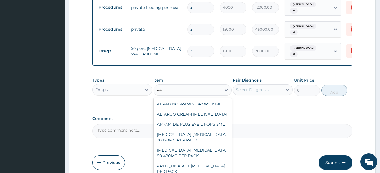
type input "P"
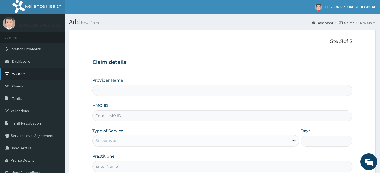
click at [27, 74] on link "PA Code" at bounding box center [32, 74] width 65 height 12
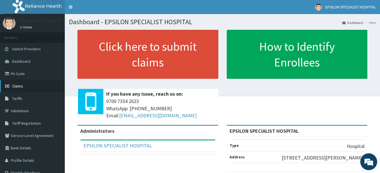
click at [22, 88] on span "Claims" at bounding box center [17, 86] width 11 height 5
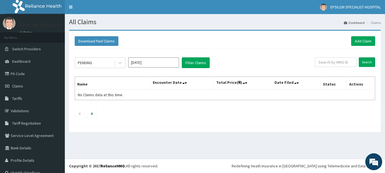
click at [282, 87] on th "Date Filed" at bounding box center [296, 83] width 48 height 13
click at [355, 42] on link "Add Claim" at bounding box center [363, 41] width 24 height 10
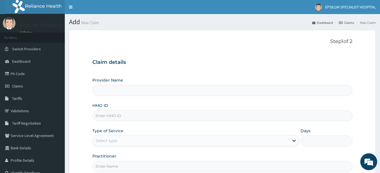
type input "EPSILON SPECIALIST HOSPITAL"
